Goal: Information Seeking & Learning: Learn about a topic

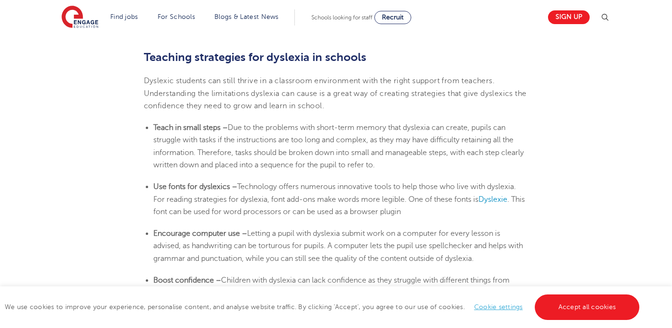
scroll to position [1543, 0]
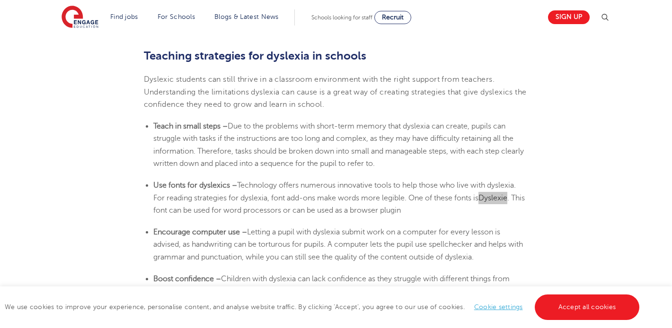
drag, startPoint x: 506, startPoint y: 200, endPoint x: 231, endPoint y: 1, distance: 339.7
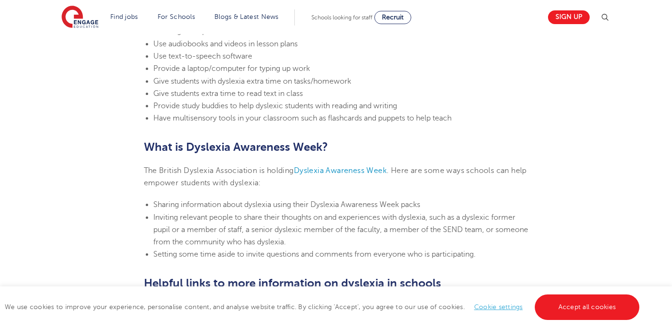
scroll to position [2177, 0]
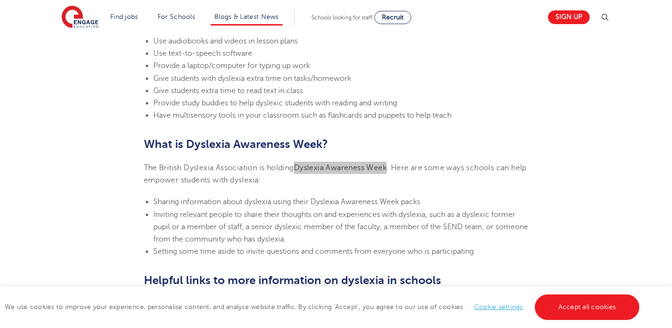
drag, startPoint x: 332, startPoint y: 168, endPoint x: 242, endPoint y: 12, distance: 179.2
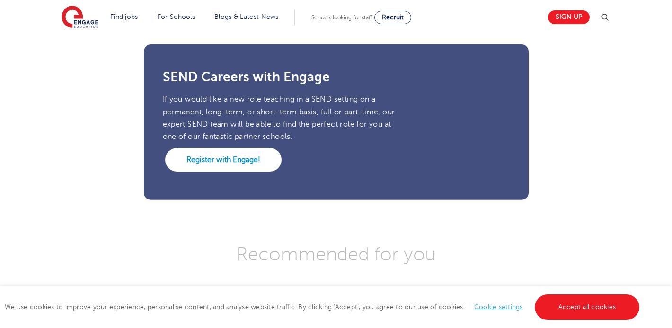
scroll to position [2509, 0]
